Goal: Information Seeking & Learning: Learn about a topic

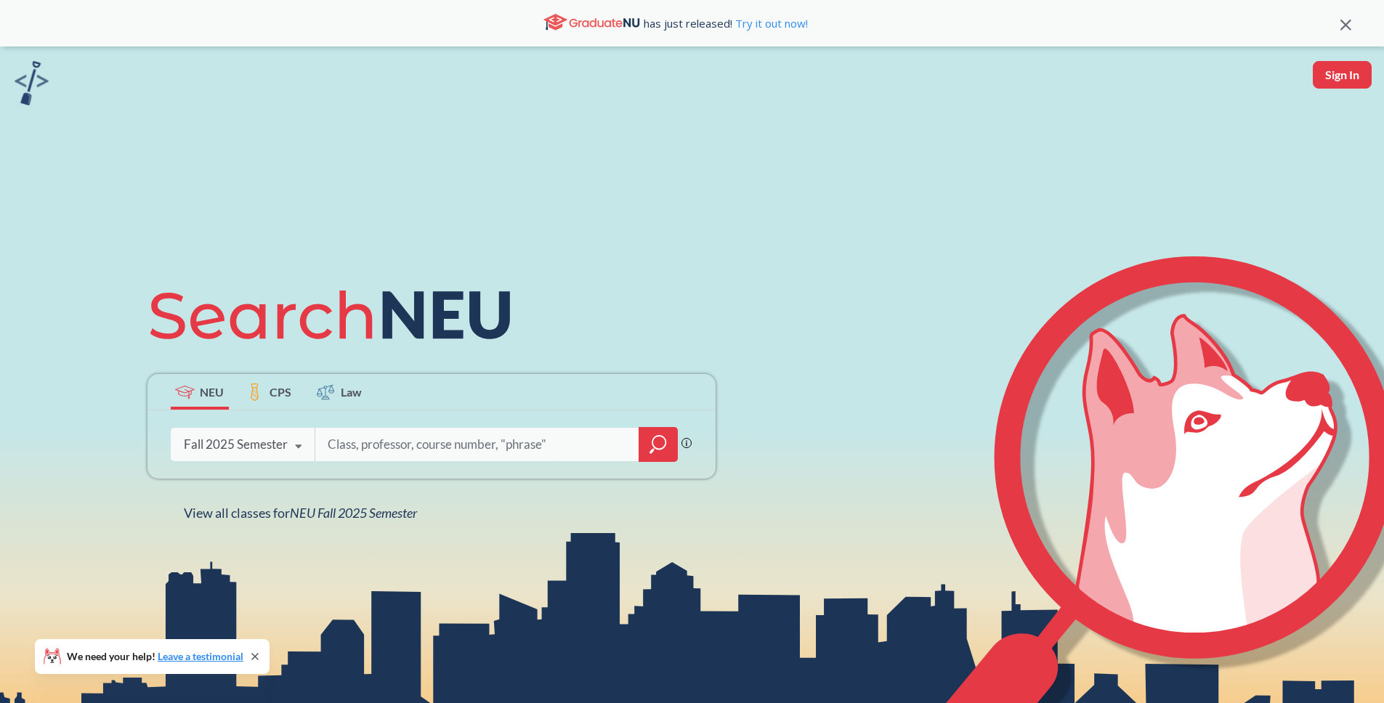
click at [652, 441] on icon "magnifying glass" at bounding box center [658, 442] width 13 height 13
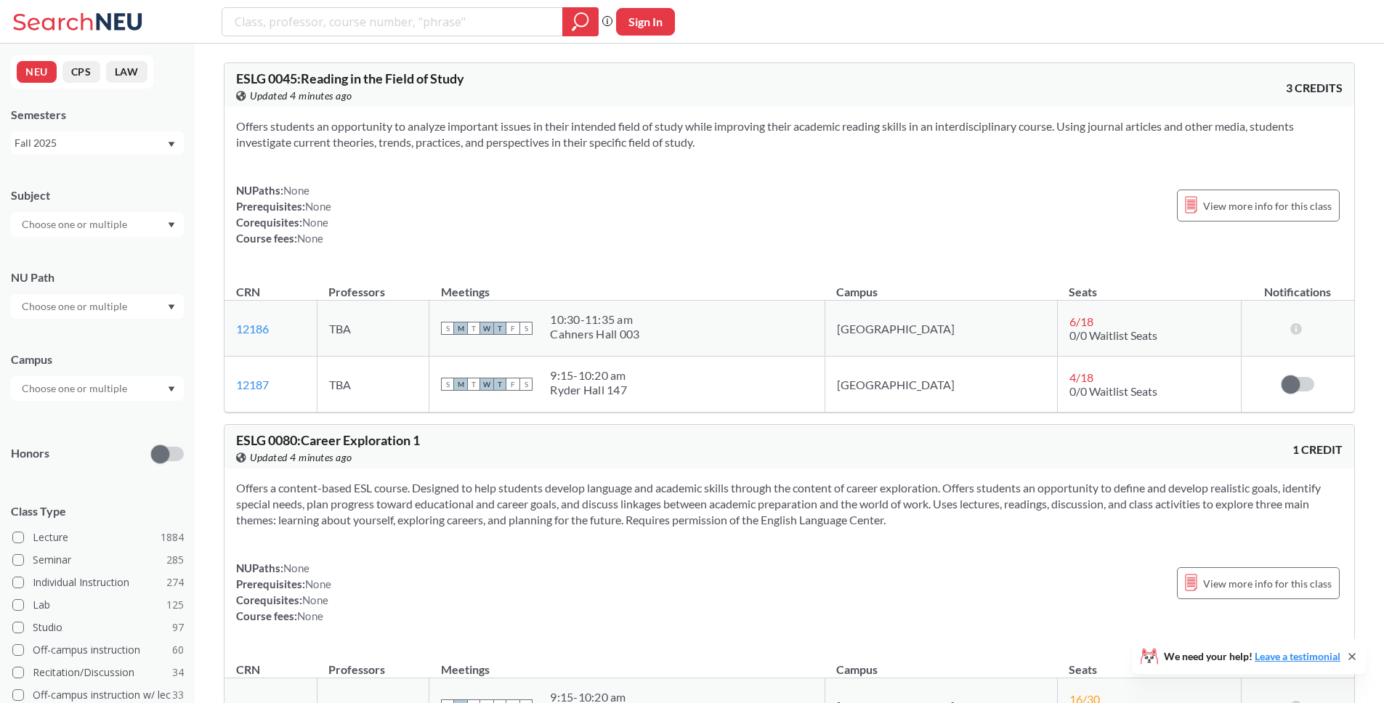
click at [673, 260] on div "Offers students an opportunity to analyze important issues in their intended fi…" at bounding box center [789, 188] width 1130 height 163
click at [612, 152] on div "Offers students an opportunity to analyze important issues in their intended fi…" at bounding box center [789, 188] width 1130 height 163
click at [599, 138] on section "Offers students an opportunity to analyze important issues in their intended fi…" at bounding box center [789, 134] width 1106 height 32
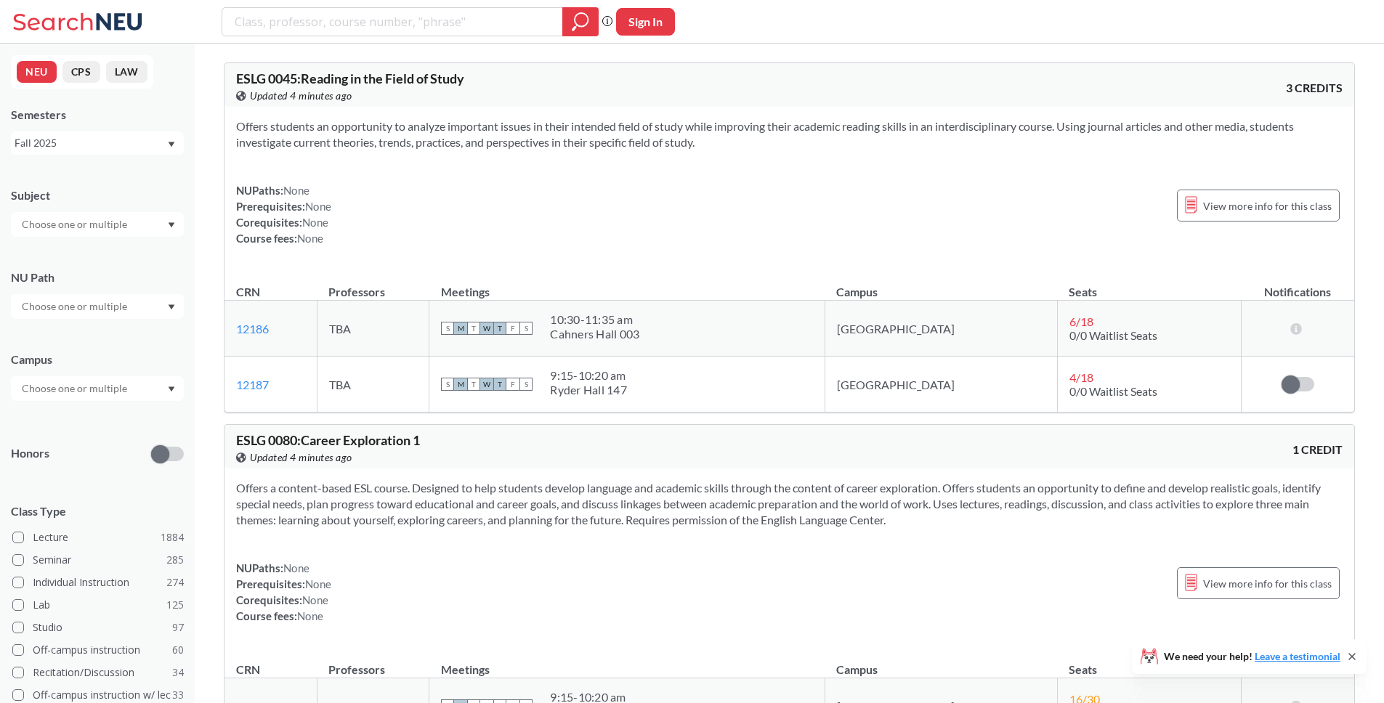
click at [881, 155] on div "Offers students an opportunity to analyze important issues in their intended fi…" at bounding box center [789, 188] width 1130 height 163
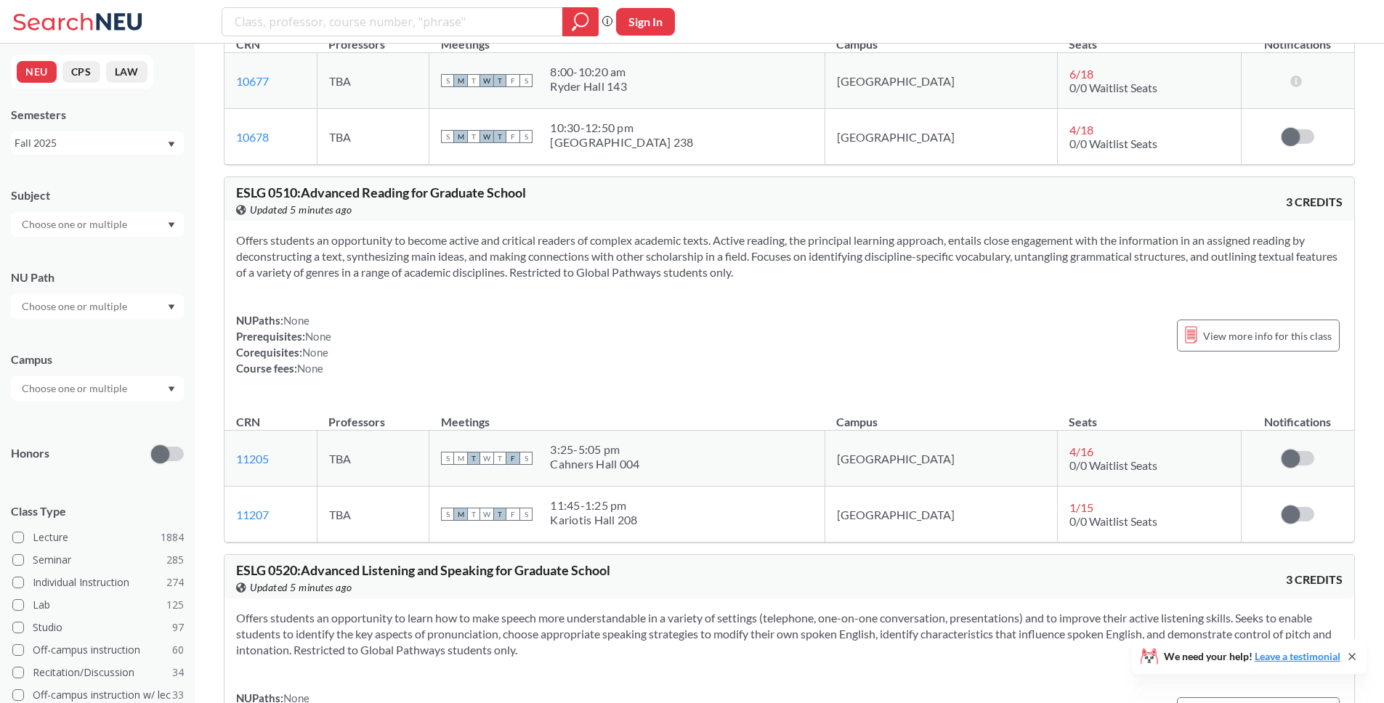
scroll to position [2441, 0]
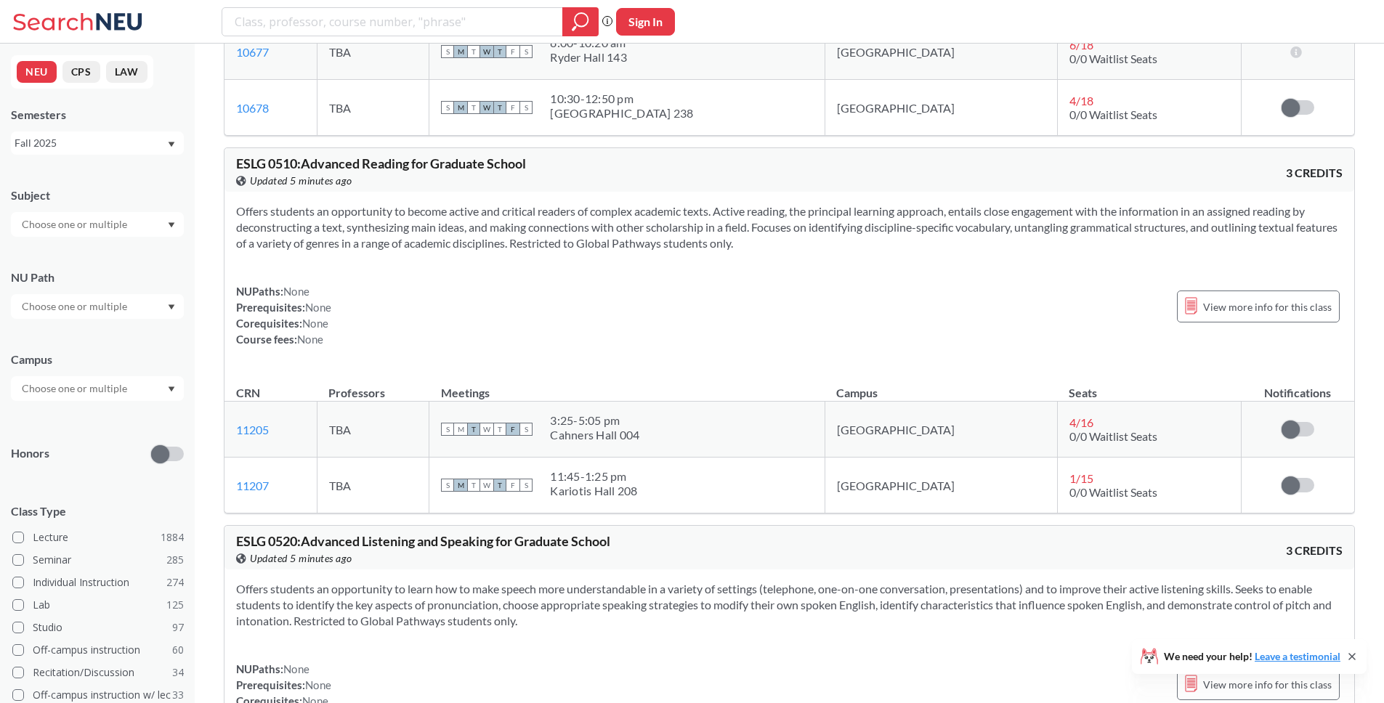
click at [1350, 654] on icon at bounding box center [1352, 657] width 6 height 6
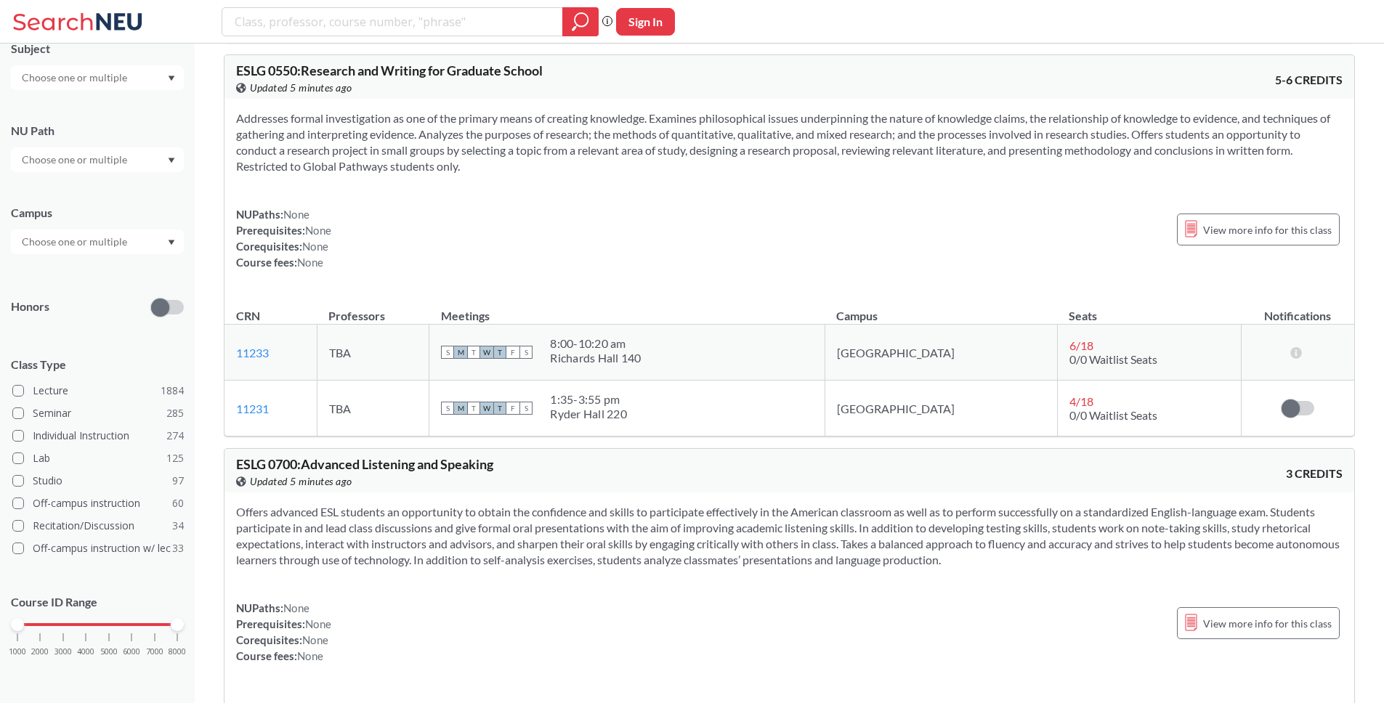
scroll to position [3289, 0]
click at [560, 137] on section "Addresses formal investigation as one of the primary means of creating knowledg…" at bounding box center [789, 143] width 1106 height 64
click at [561, 137] on section "Addresses formal investigation as one of the primary means of creating knowledg…" at bounding box center [789, 143] width 1106 height 64
click at [562, 137] on section "Addresses formal investigation as one of the primary means of creating knowledg…" at bounding box center [789, 143] width 1106 height 64
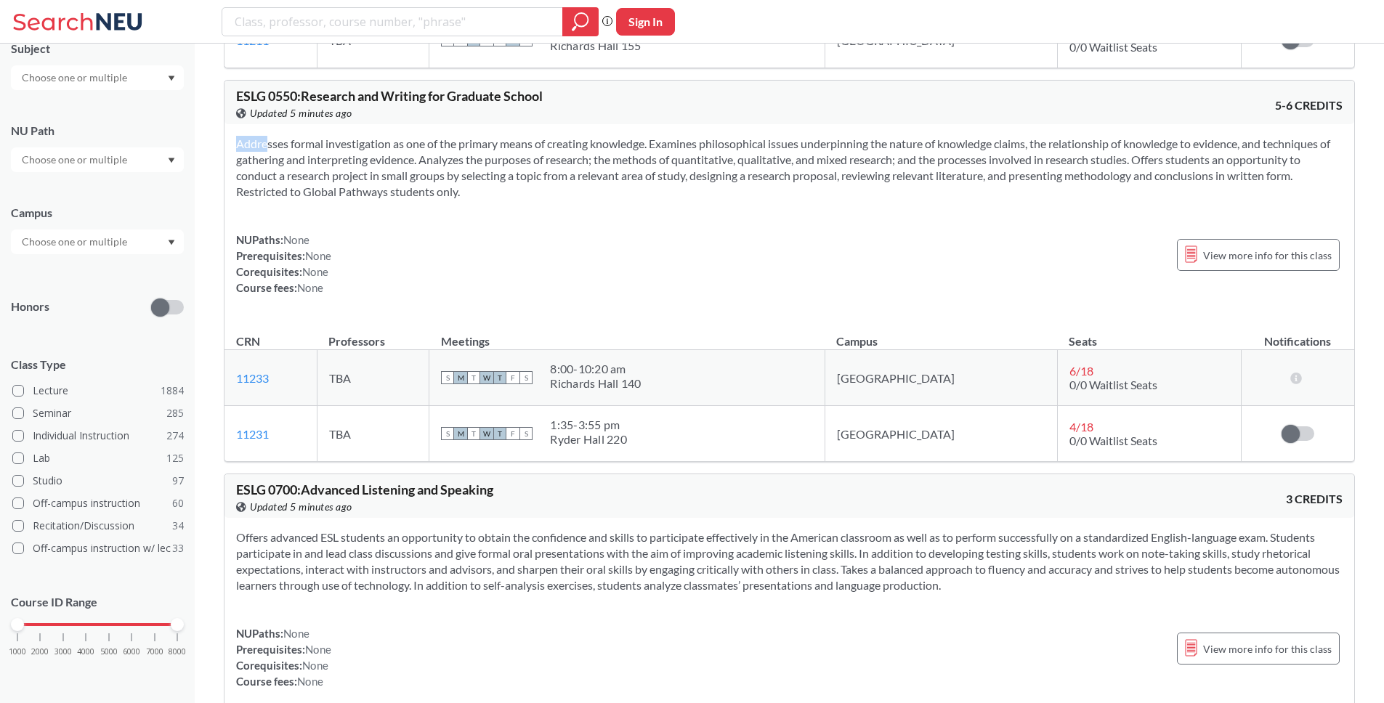
scroll to position [3263, 0]
click at [788, 209] on div "Addresses formal investigation as one of the primary means of creating knowledg…" at bounding box center [789, 222] width 1130 height 195
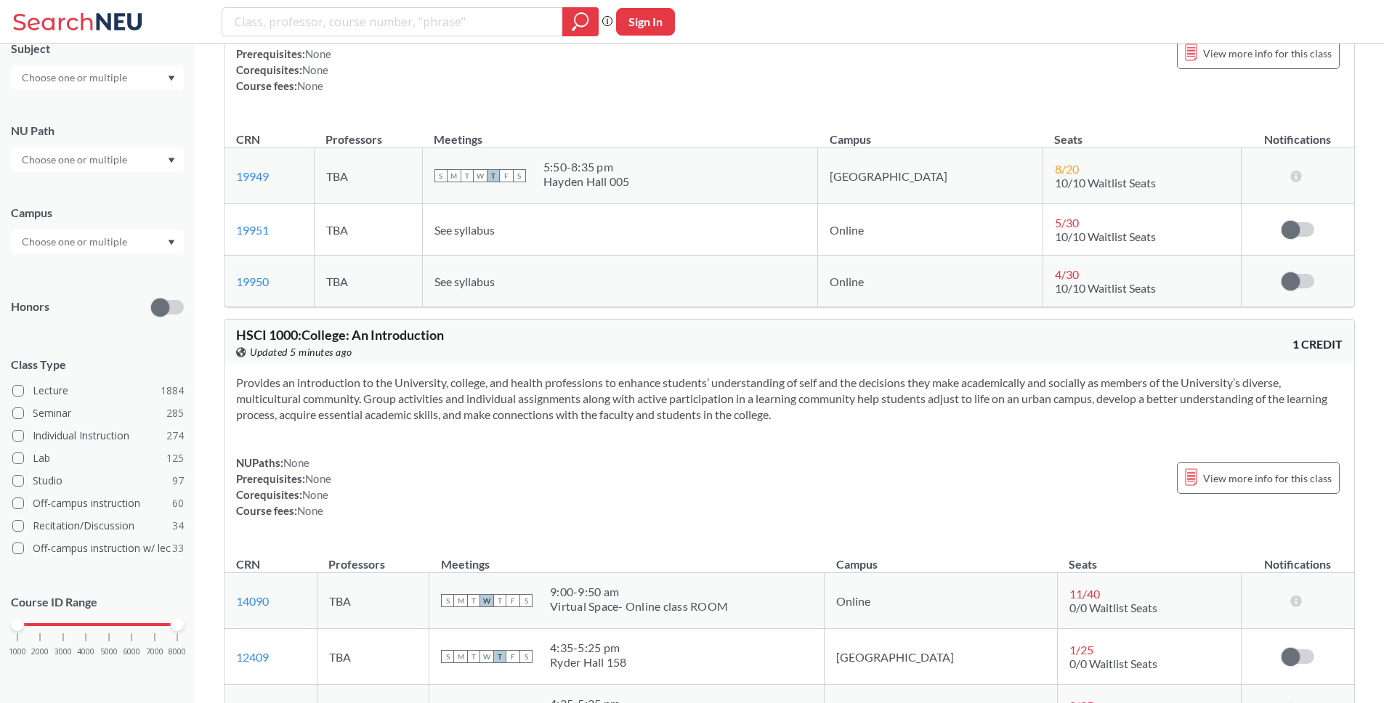
scroll to position [4978, 0]
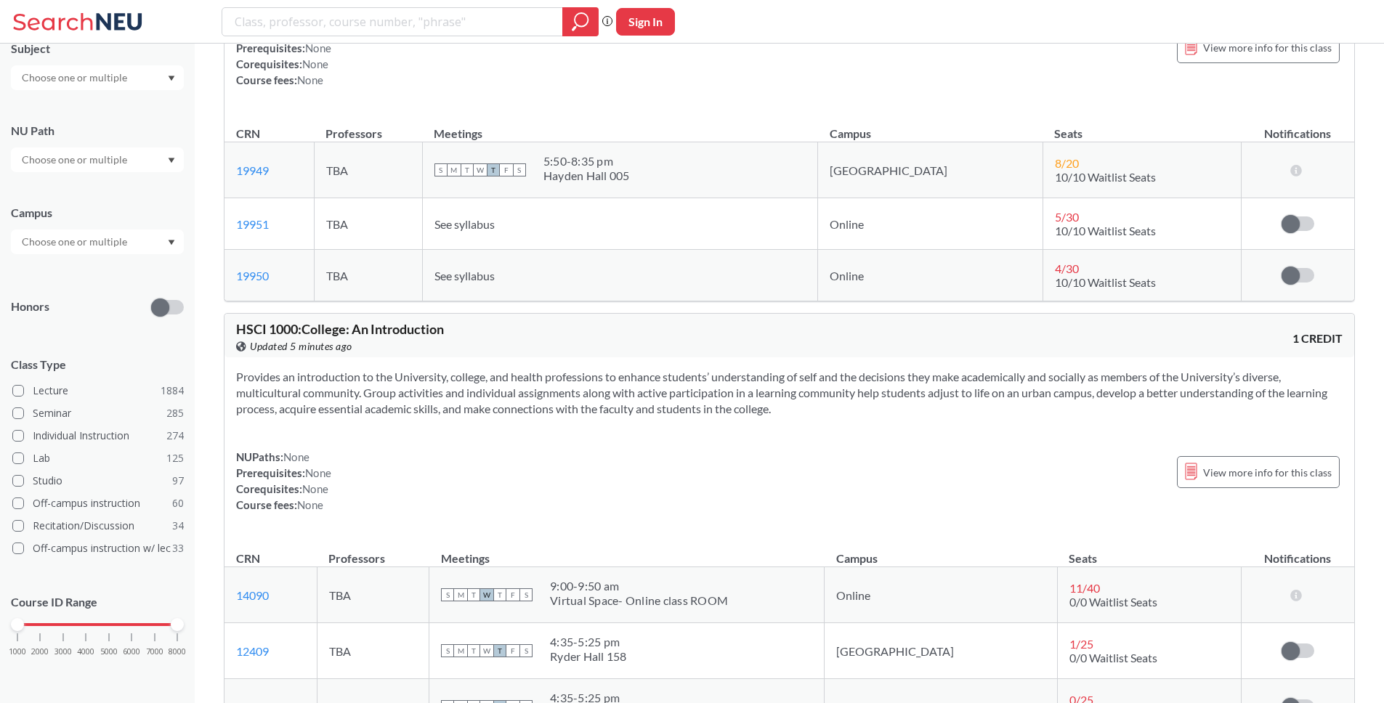
click at [445, 373] on section "Provides an introduction to the University, college, and health professions to …" at bounding box center [789, 393] width 1106 height 48
click at [821, 397] on section "Provides an introduction to the University, college, and health professions to …" at bounding box center [789, 393] width 1106 height 48
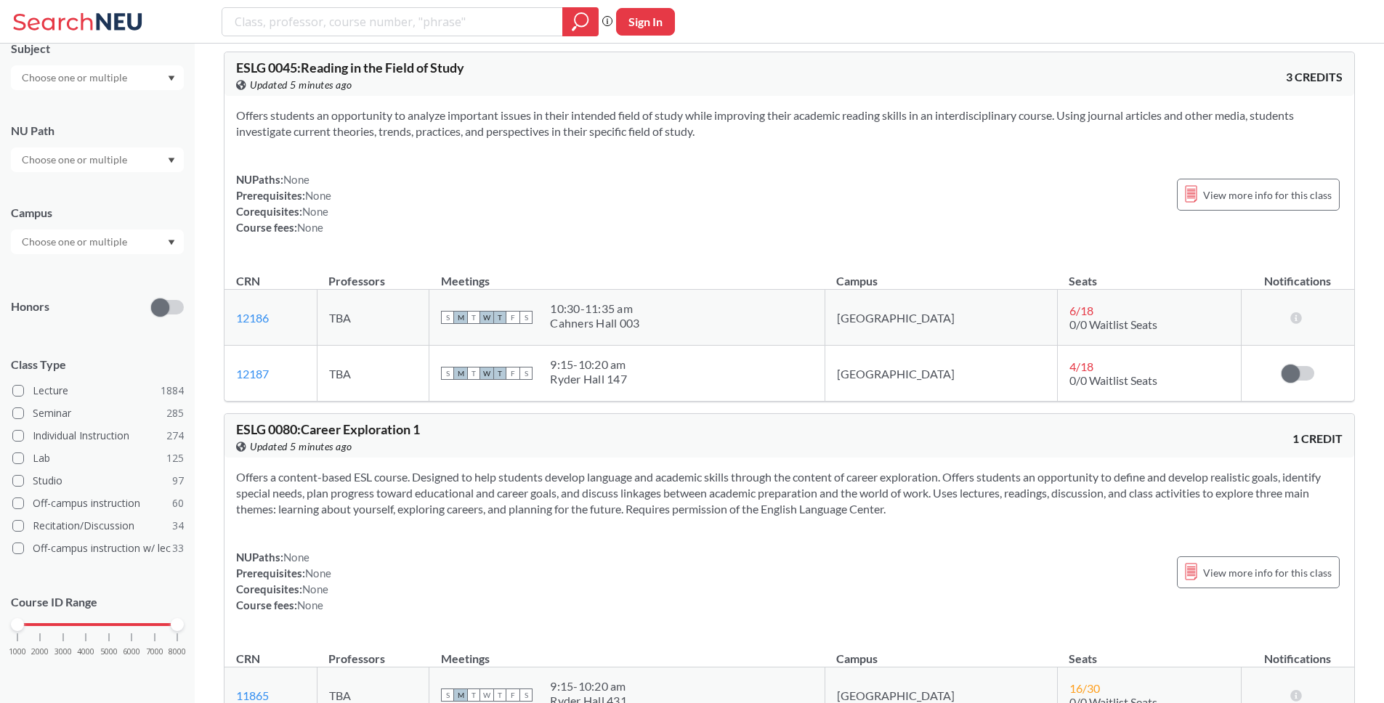
scroll to position [0, 0]
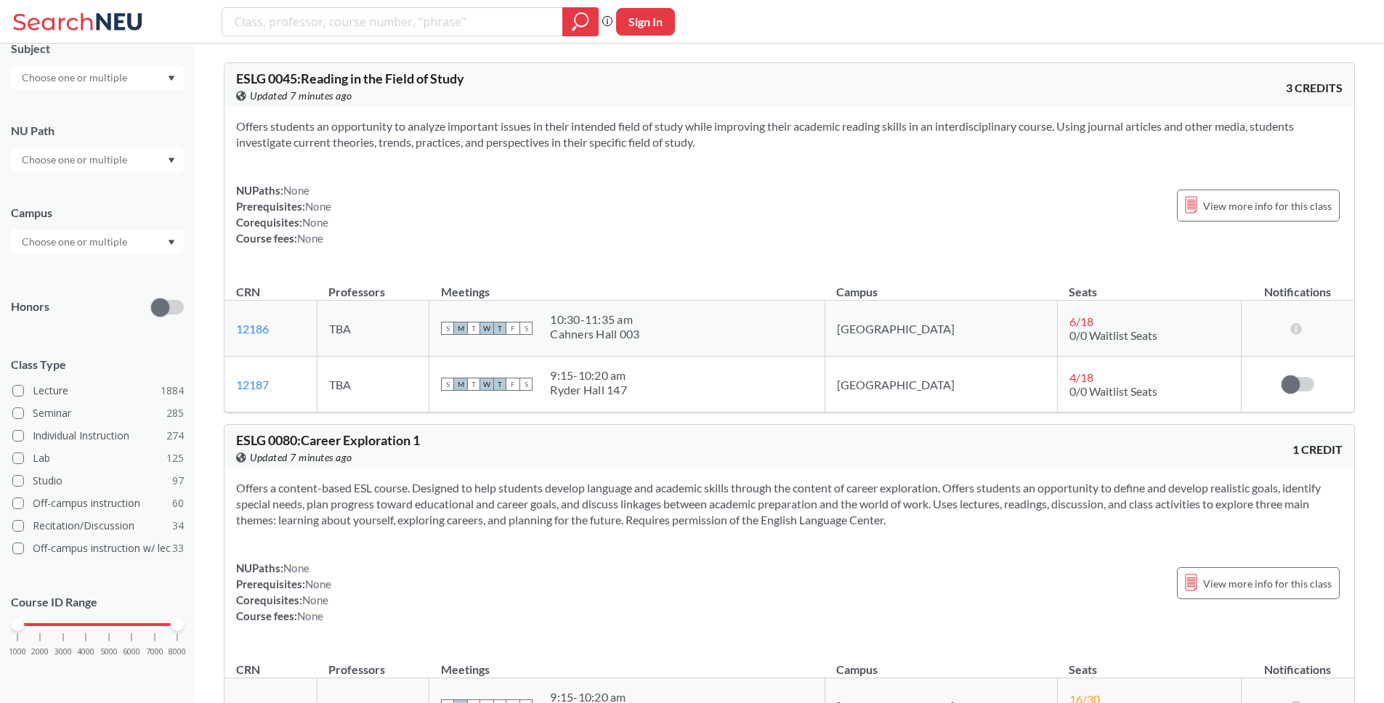
click at [759, 169] on div "Offers students an opportunity to analyze important issues in their intended fi…" at bounding box center [789, 188] width 1130 height 163
click at [322, 123] on section "Offers students an opportunity to analyze important issues in their intended fi…" at bounding box center [789, 134] width 1106 height 32
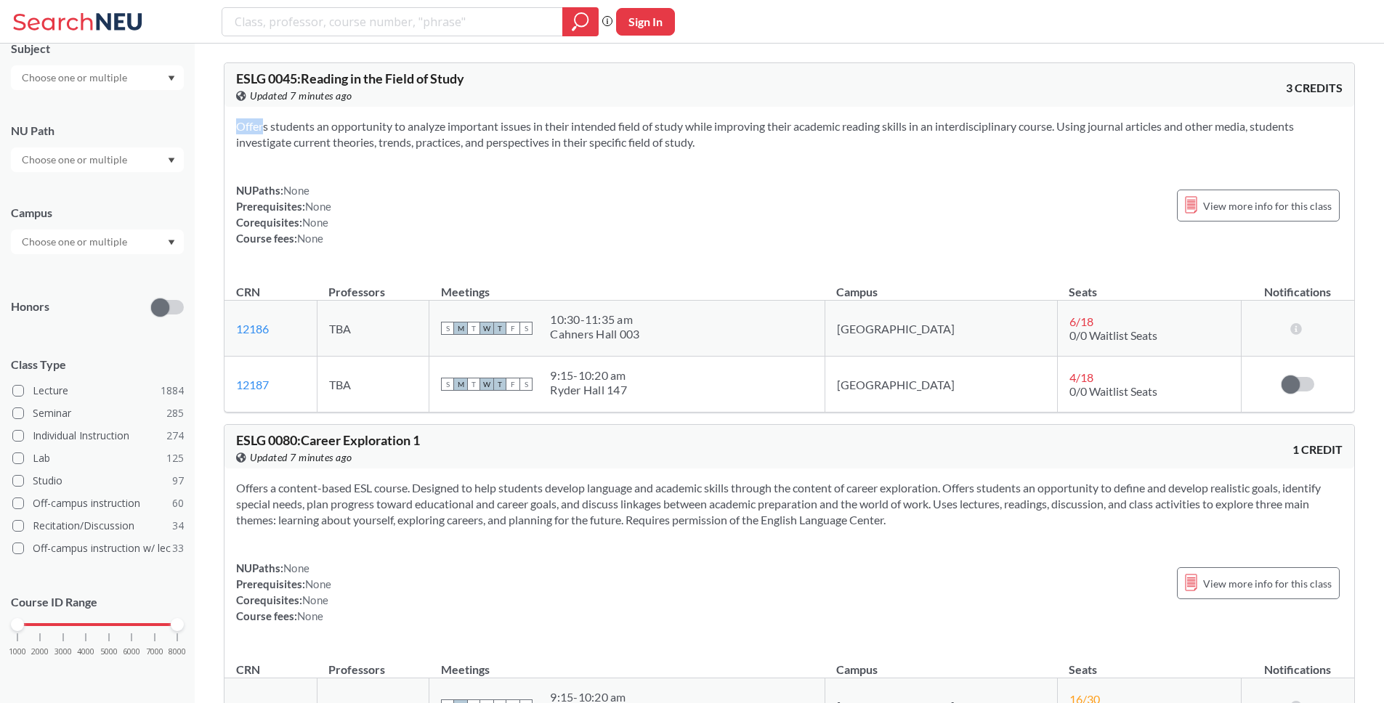
click at [322, 123] on section "Offers students an opportunity to analyze important issues in their intended fi…" at bounding box center [789, 134] width 1106 height 32
click at [325, 226] on span "None" at bounding box center [315, 222] width 26 height 13
click at [325, 251] on div "Offers students an opportunity to analyze important issues in their intended fi…" at bounding box center [789, 188] width 1130 height 163
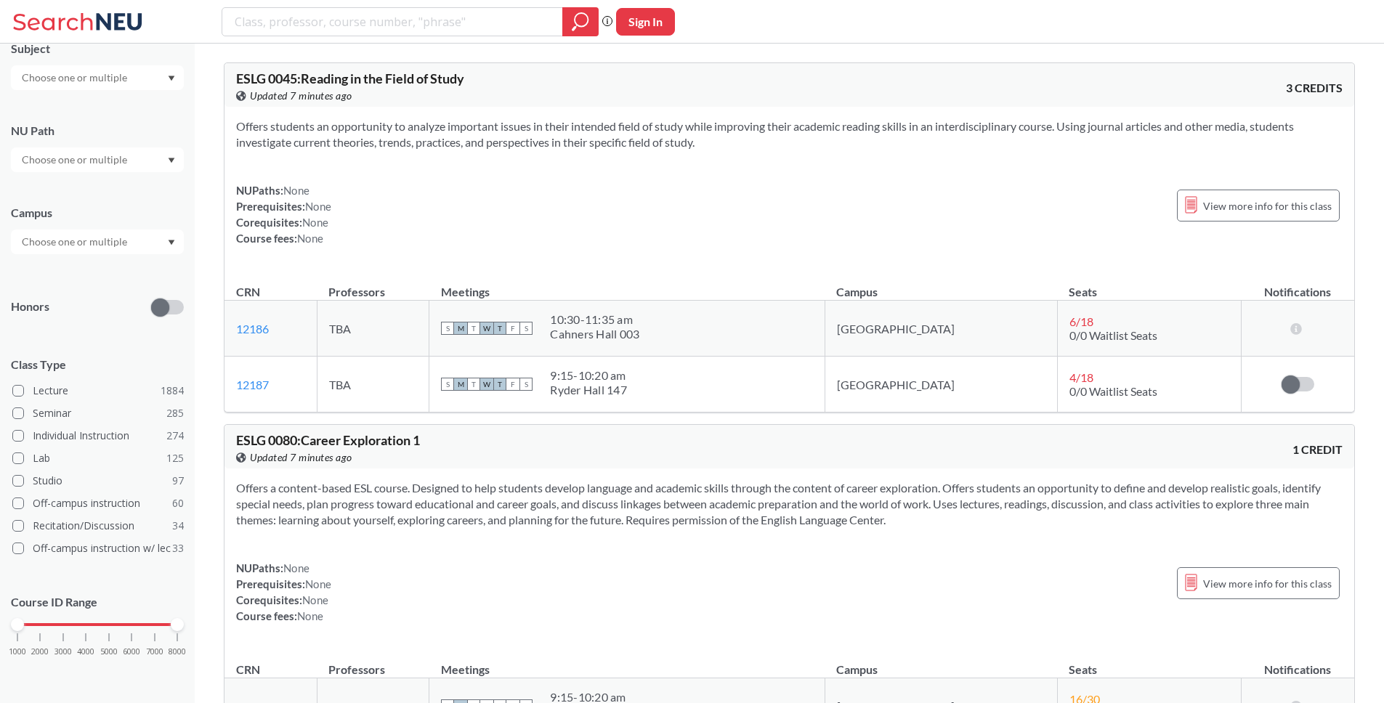
click at [326, 237] on div "NUPaths: None Prerequisites: None Corequisites: None Course fees: None" at bounding box center [283, 214] width 95 height 64
click at [378, 27] on input "search" at bounding box center [392, 21] width 319 height 25
